Goal: Information Seeking & Learning: Learn about a topic

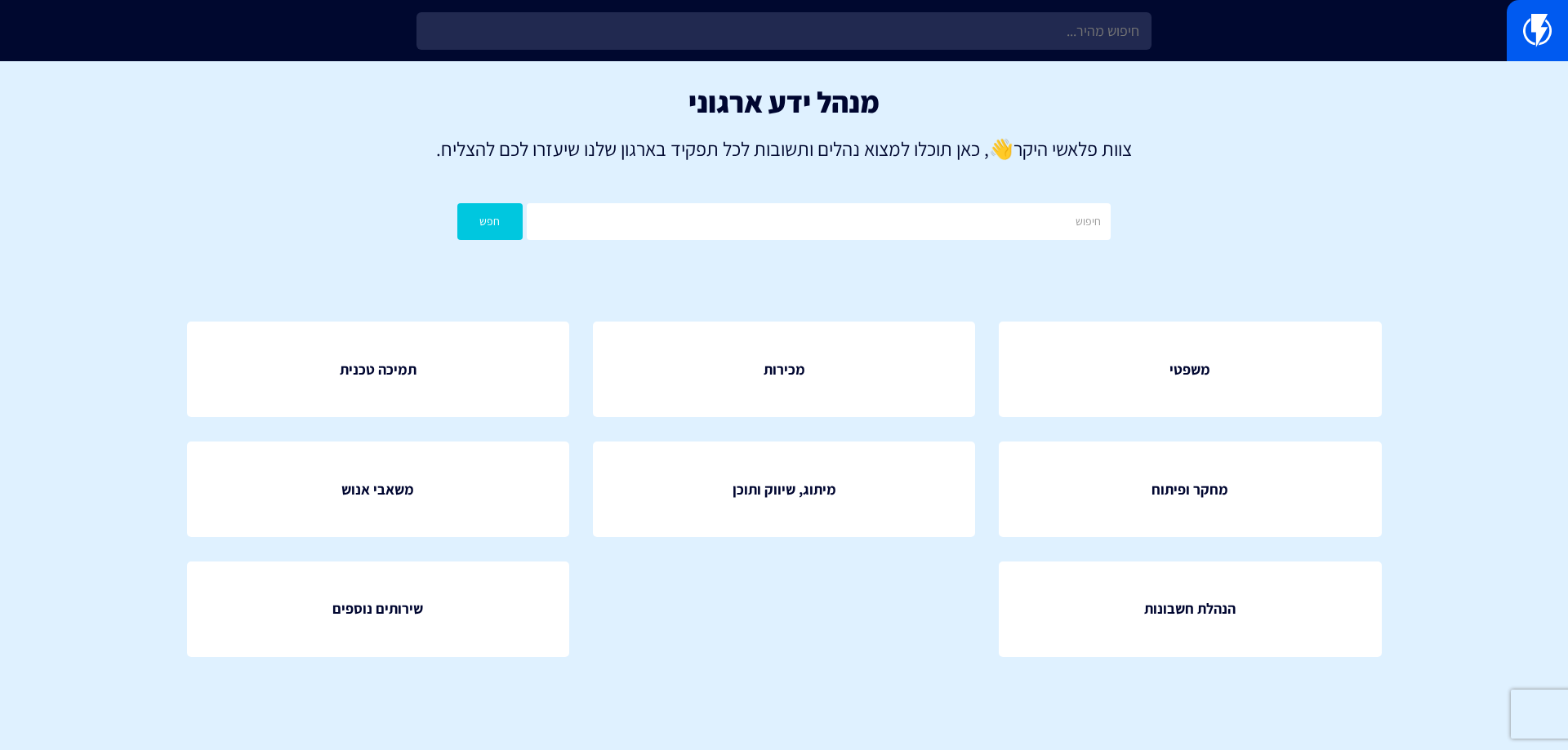
drag, startPoint x: 1441, startPoint y: 530, endPoint x: 1414, endPoint y: 481, distance: 55.9
click at [1440, 521] on section "מנהל ידע ארגוני צוות פלאשי היקר 👋 , כאן תוכלו למצוא נהלים ותשובות לכל תפקיד באר…" at bounding box center [784, 395] width 1568 height 668
click at [1143, 110] on h1 "מנהל ידע ארגוני" at bounding box center [784, 102] width 1520 height 32
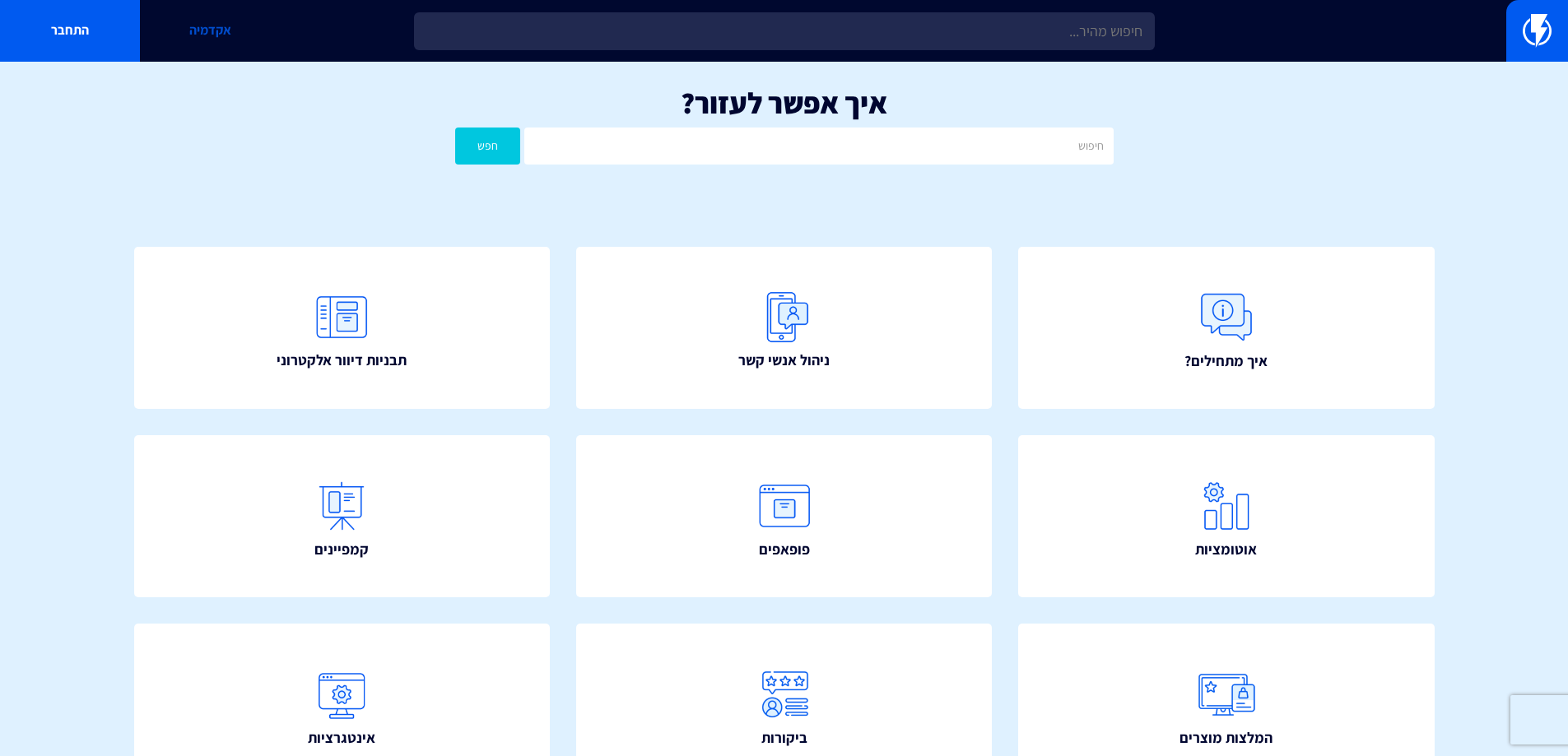
click at [198, 31] on link "אקדמיה" at bounding box center [209, 31] width 140 height 62
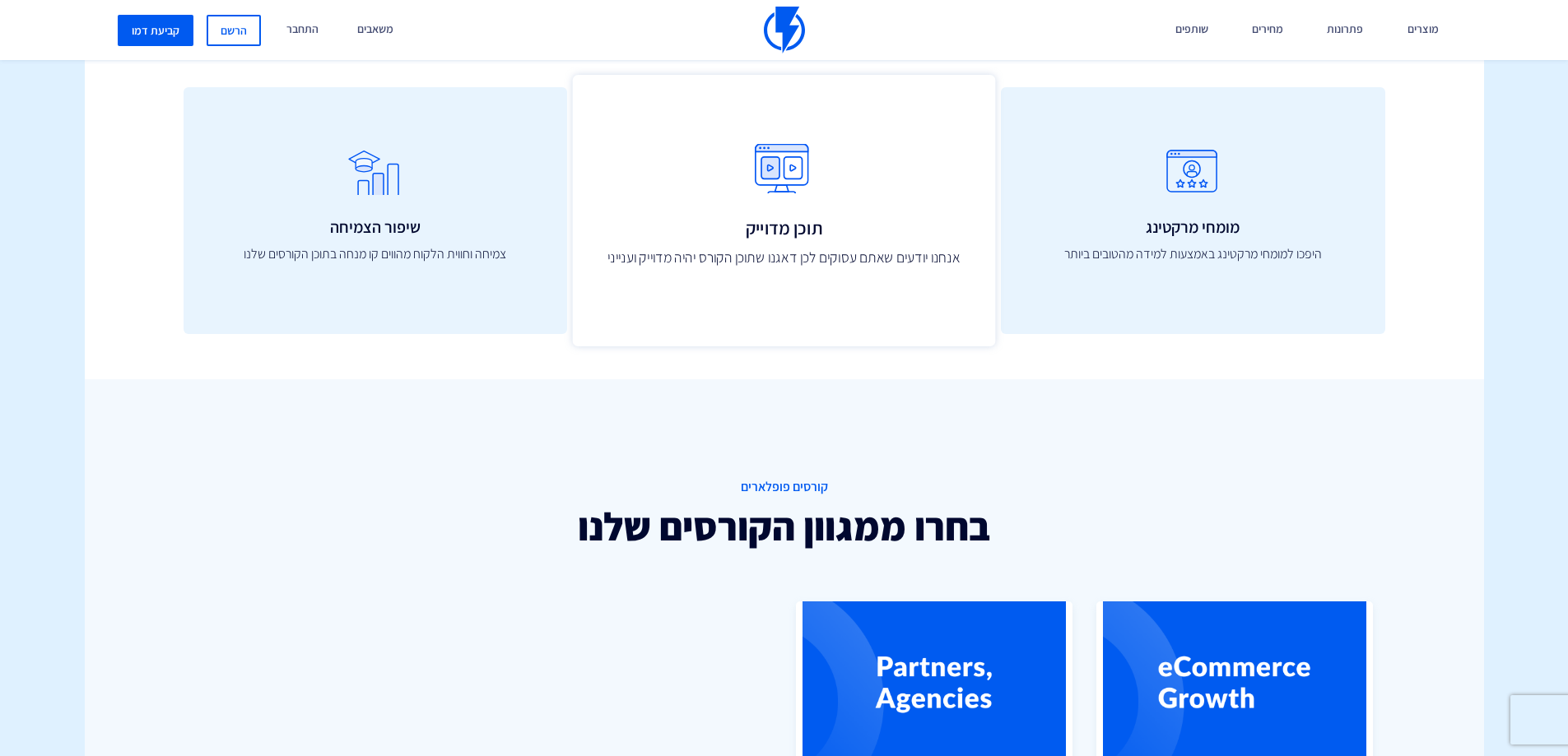
scroll to position [11, 0]
